Goal: Task Accomplishment & Management: Use online tool/utility

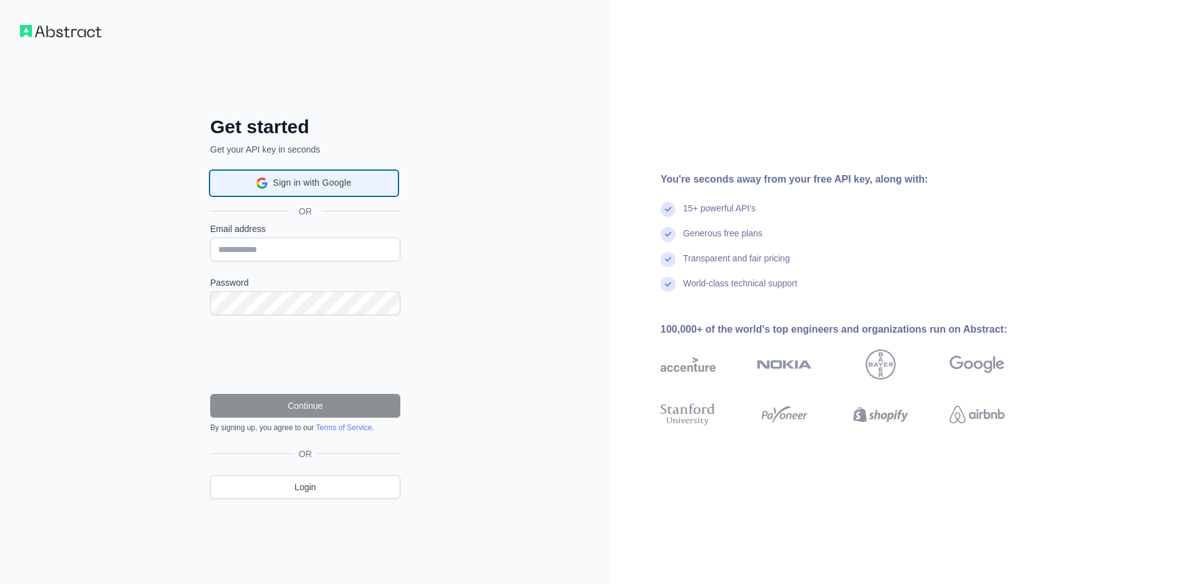
click at [317, 185] on span "Sign in with Google" at bounding box center [312, 182] width 78 height 13
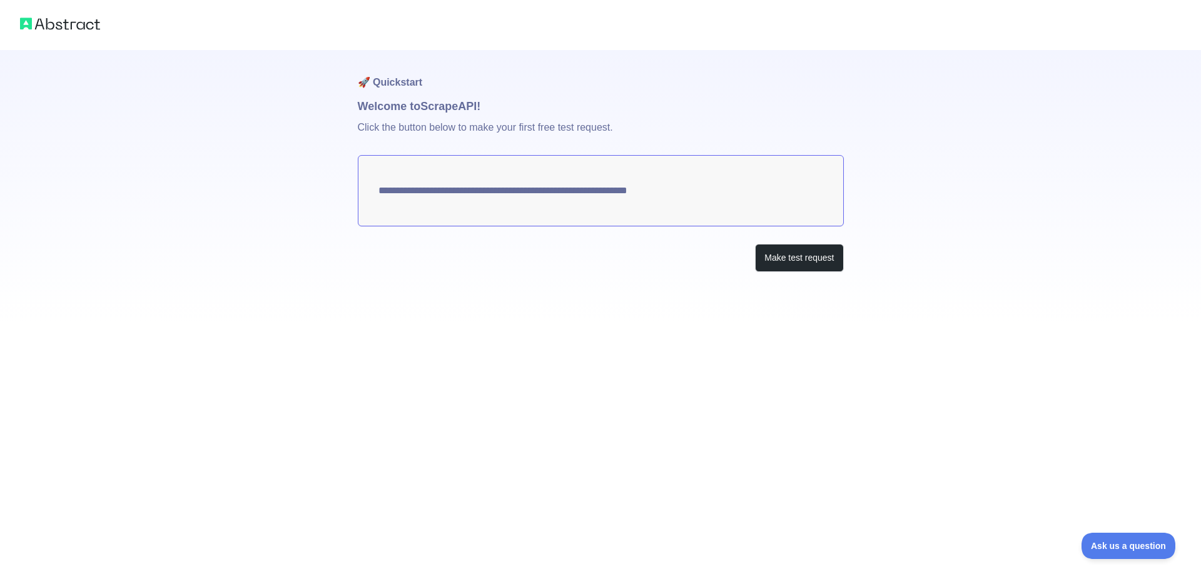
click at [688, 205] on textarea "**********" at bounding box center [601, 190] width 486 height 71
click at [789, 253] on button "Make test request" at bounding box center [799, 258] width 88 height 28
click at [771, 257] on button "Make test request" at bounding box center [799, 258] width 88 height 28
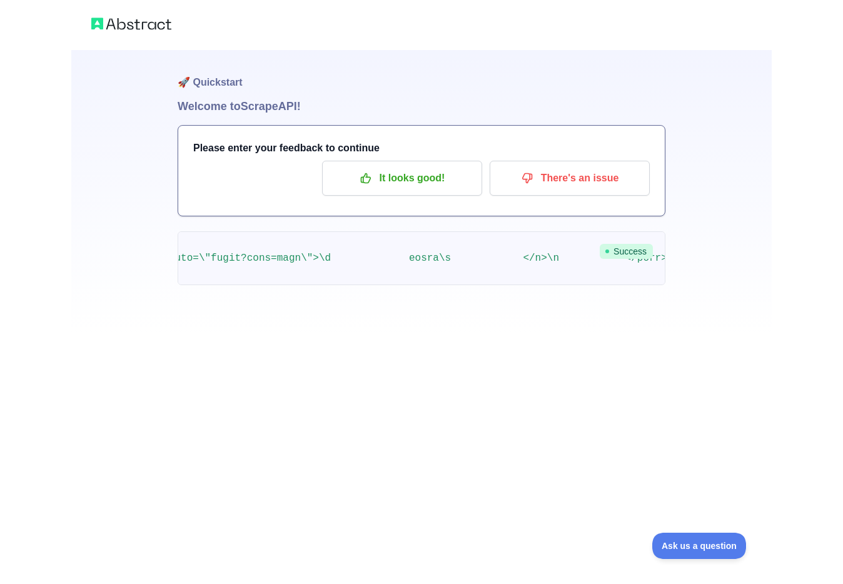
scroll to position [0, 11962]
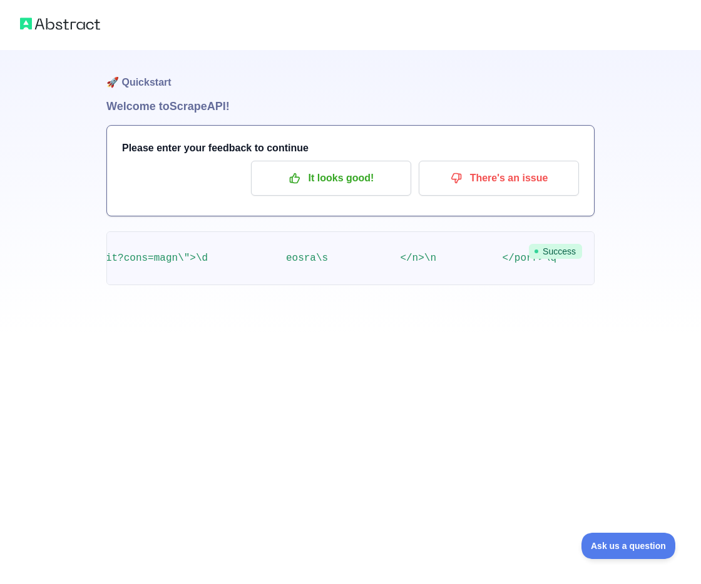
click at [58, 21] on img at bounding box center [60, 24] width 80 height 18
click at [36, 21] on img at bounding box center [60, 24] width 80 height 18
click at [47, 21] on img at bounding box center [60, 24] width 80 height 18
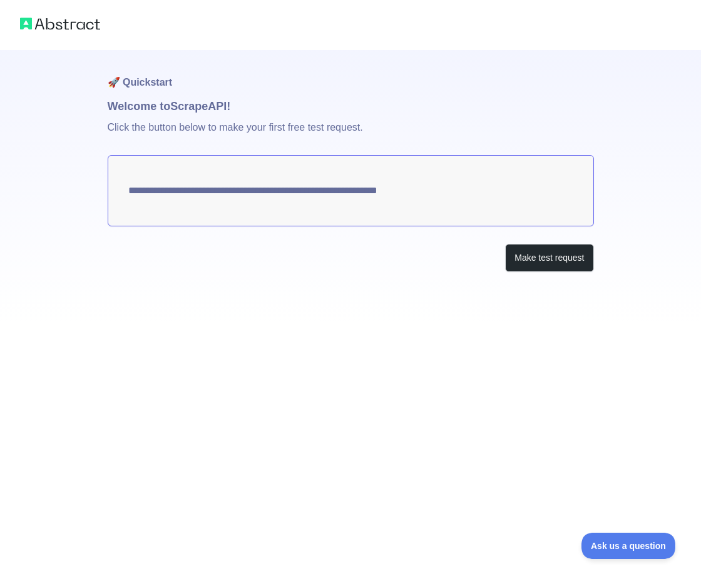
click at [58, 26] on img at bounding box center [60, 24] width 80 height 18
click at [29, 24] on img at bounding box center [60, 24] width 80 height 18
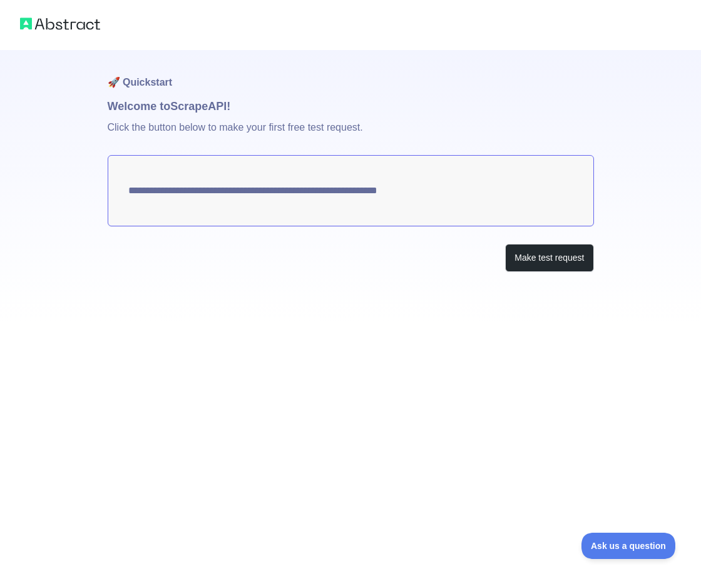
click at [29, 24] on img at bounding box center [60, 24] width 80 height 18
click at [617, 541] on span "Ask us a question" at bounding box center [622, 544] width 94 height 9
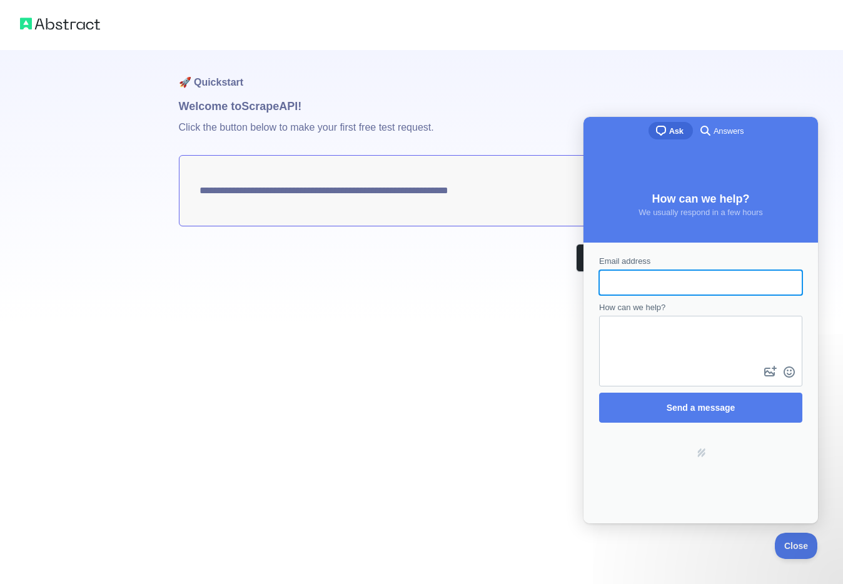
scroll to position [0, 0]
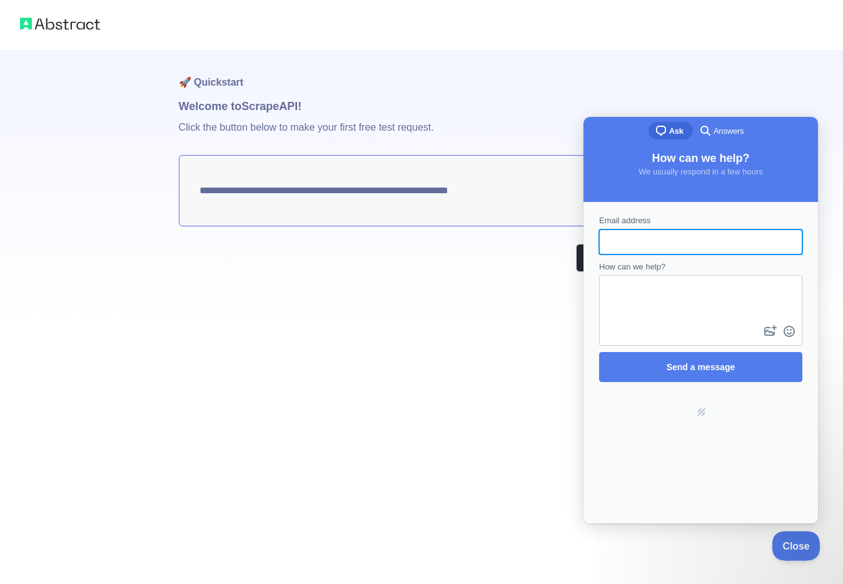
click at [802, 548] on span "Close" at bounding box center [793, 544] width 43 height 9
